Goal: Task Accomplishment & Management: Complete application form

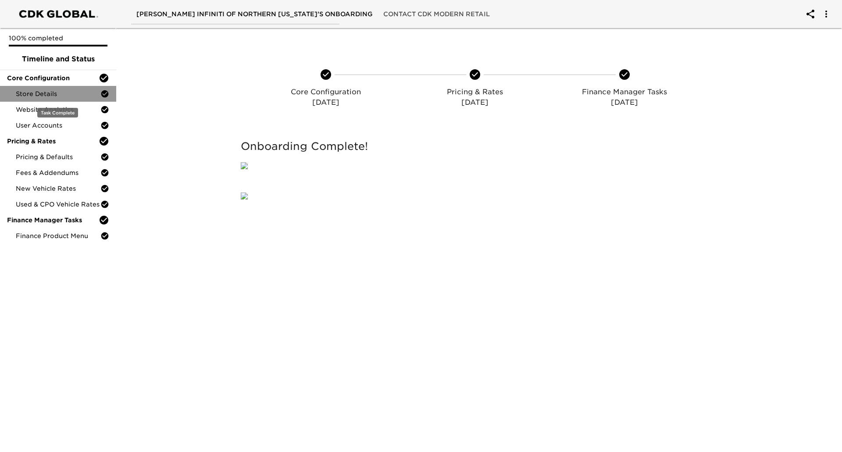
click at [40, 92] on span "Store Details" at bounding box center [58, 94] width 85 height 9
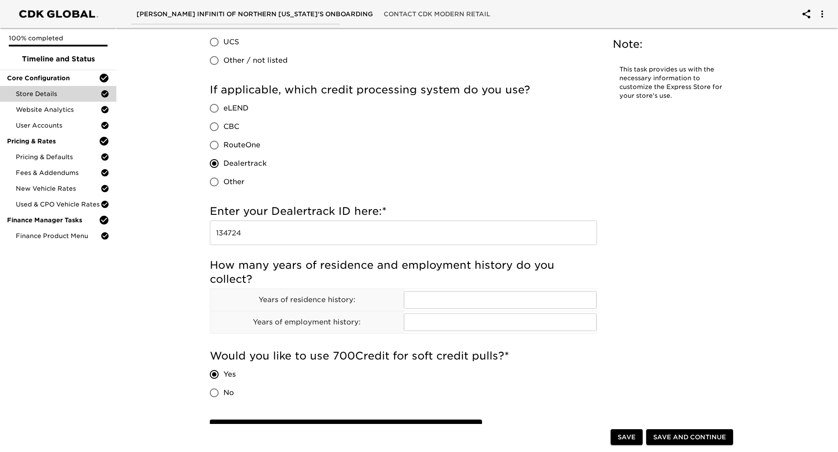
scroll to position [810, 0]
click at [233, 233] on input "134724" at bounding box center [403, 232] width 387 height 25
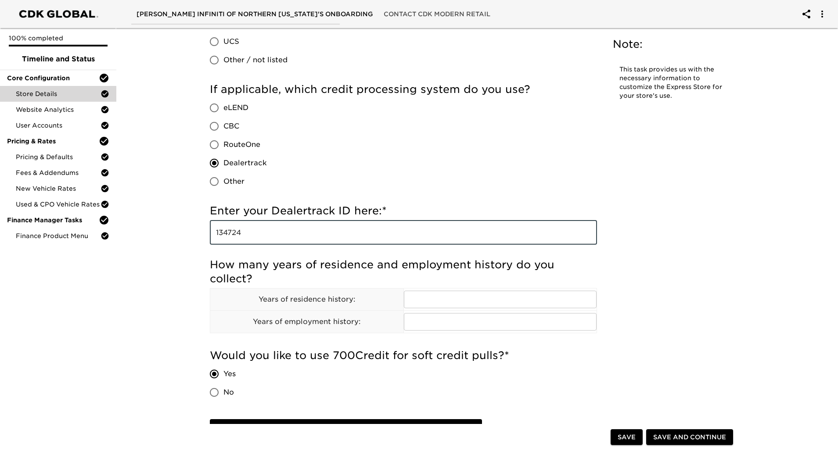
click at [233, 233] on input "134724" at bounding box center [403, 232] width 387 height 25
click at [231, 233] on input "134724" at bounding box center [403, 232] width 387 height 25
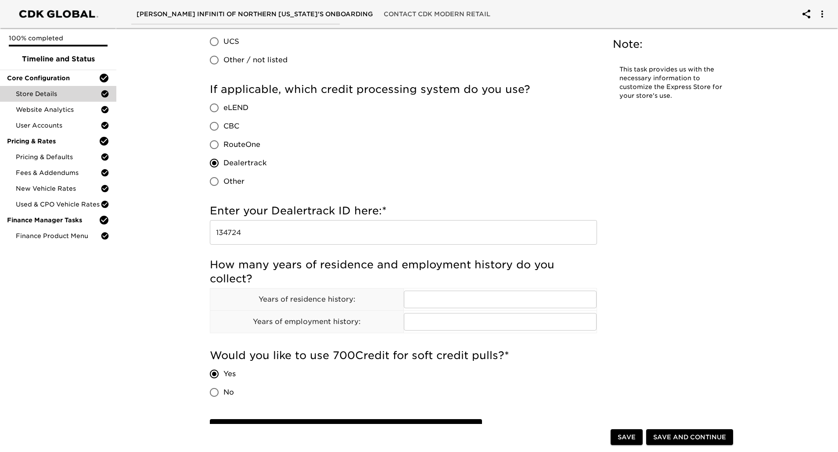
click at [500, 163] on div "If applicable, which credit processing system do you use? eLEND CBC RouteOne De…" at bounding box center [403, 136] width 387 height 108
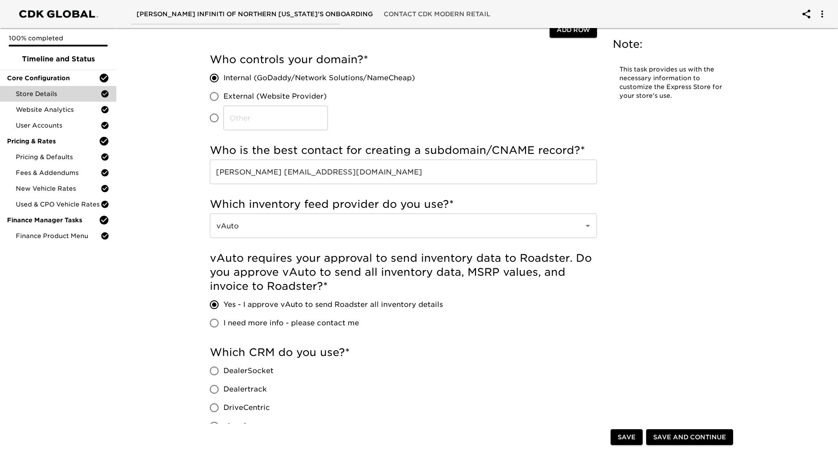
scroll to position [1116, 0]
